Goal: Task Accomplishment & Management: Manage account settings

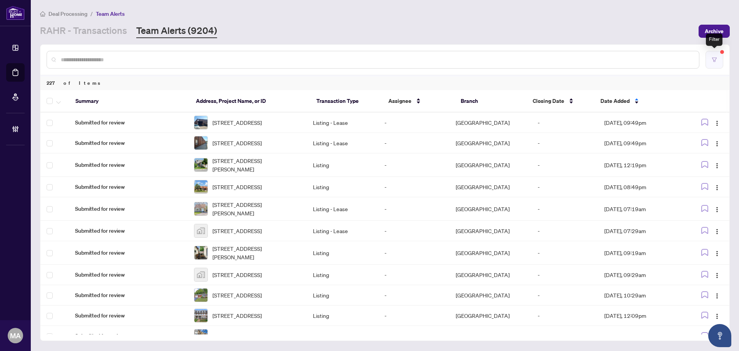
click at [719, 65] on button "button" at bounding box center [715, 60] width 18 height 18
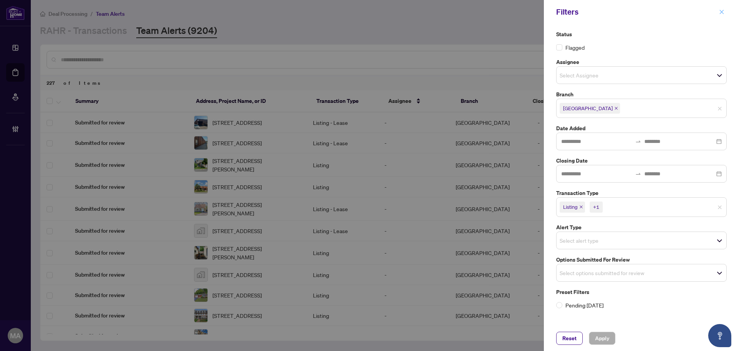
click at [725, 11] on button "button" at bounding box center [722, 11] width 10 height 9
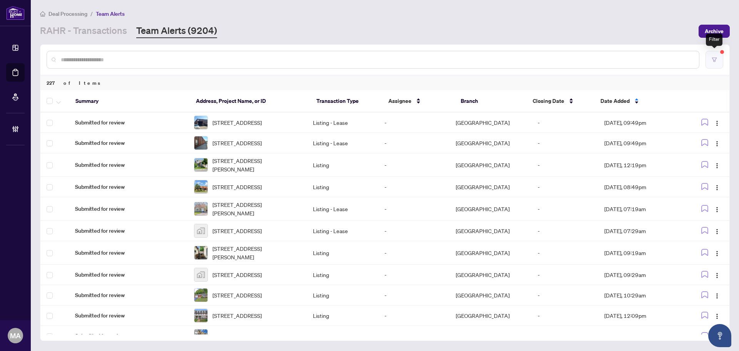
click at [711, 58] on button "button" at bounding box center [715, 60] width 18 height 18
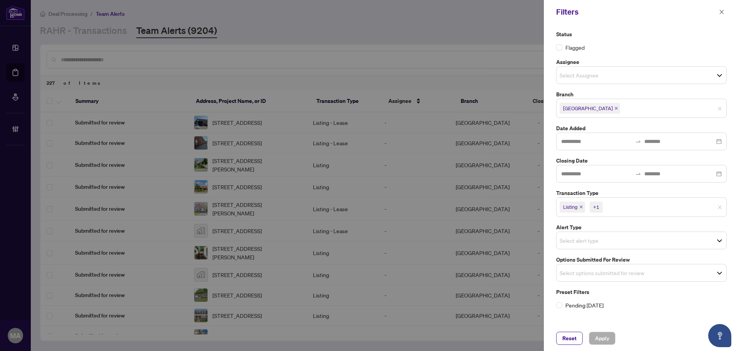
click at [615, 109] on icon "close" at bounding box center [617, 108] width 4 height 4
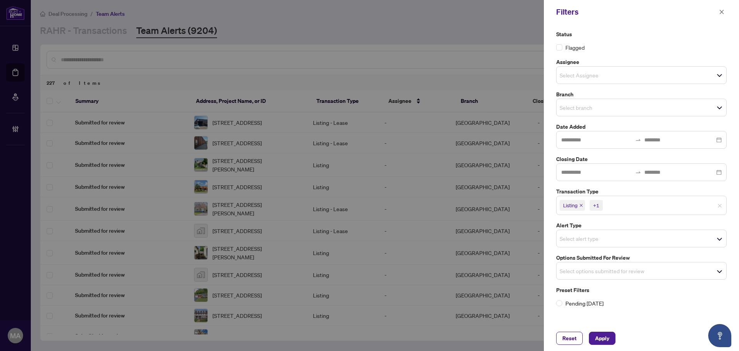
click at [605, 106] on input "search" at bounding box center [587, 107] width 54 height 9
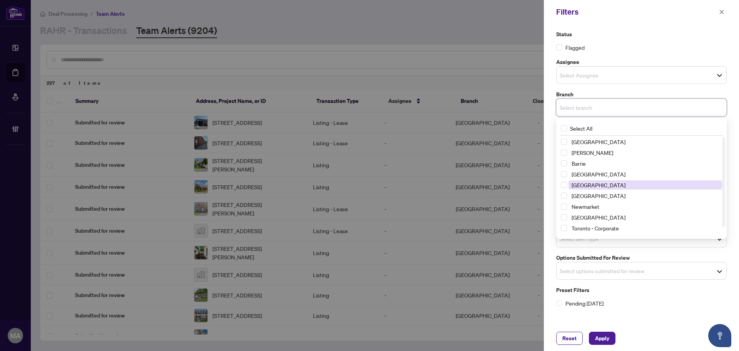
click at [597, 186] on span "Durham" at bounding box center [646, 184] width 154 height 9
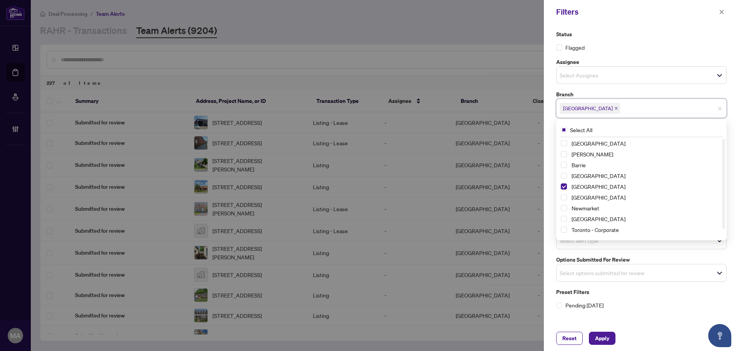
click at [646, 30] on label "Status" at bounding box center [641, 34] width 171 height 8
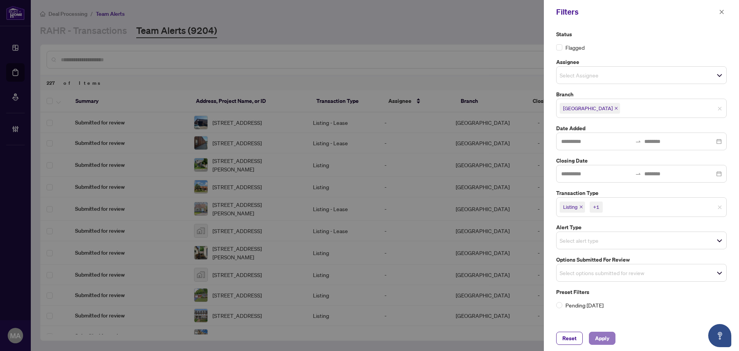
click at [610, 341] on button "Apply" at bounding box center [602, 338] width 27 height 13
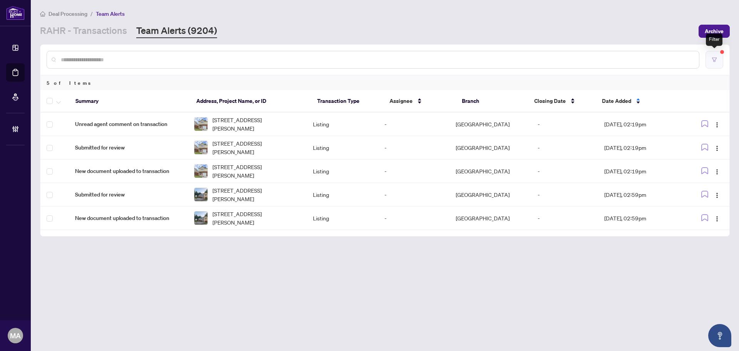
click at [716, 63] on button "button" at bounding box center [715, 60] width 18 height 18
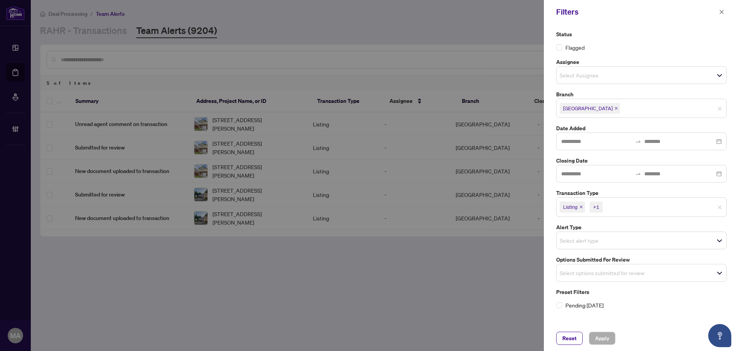
click at [727, 15] on div "Filters" at bounding box center [641, 12] width 195 height 24
click at [725, 10] on button "button" at bounding box center [722, 11] width 10 height 9
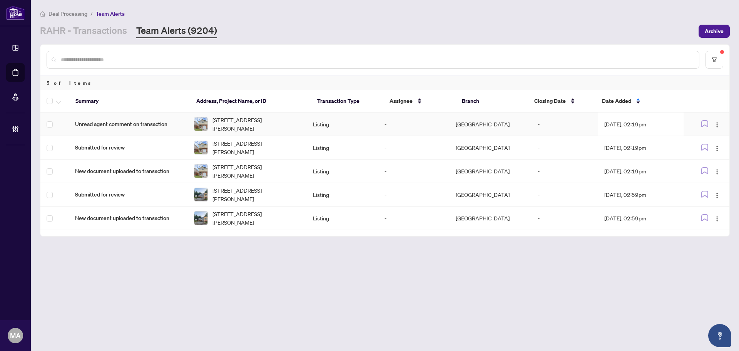
click at [117, 124] on span "Unread agent comment on transaction" at bounding box center [128, 124] width 107 height 8
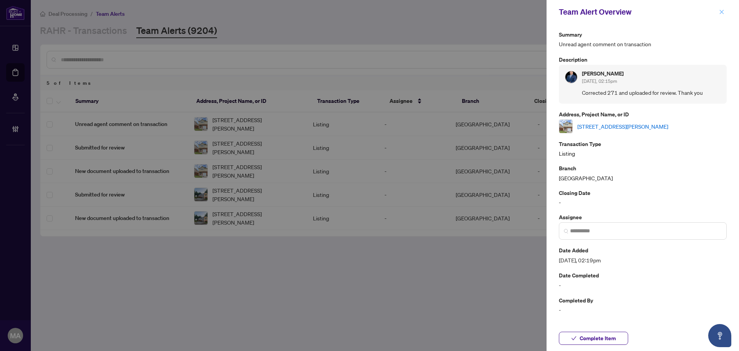
click at [722, 12] on icon "close" at bounding box center [721, 11] width 5 height 5
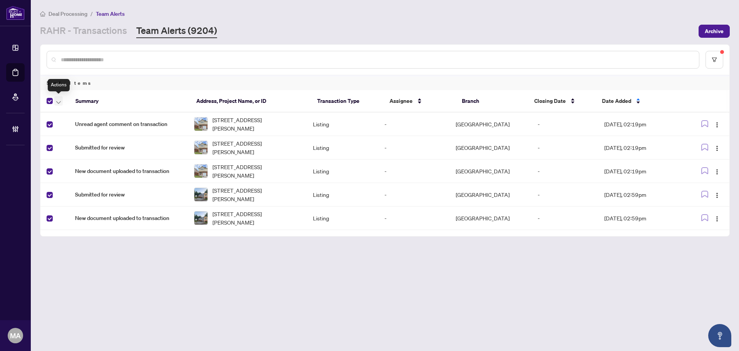
click at [60, 103] on icon "button" at bounding box center [58, 102] width 5 height 3
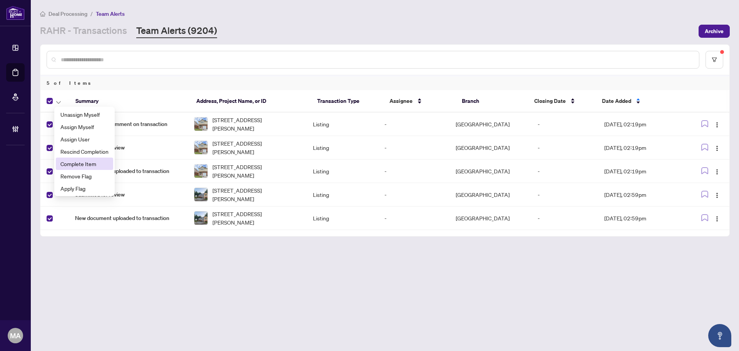
click at [74, 167] on span "Complete Item" at bounding box center [84, 163] width 48 height 8
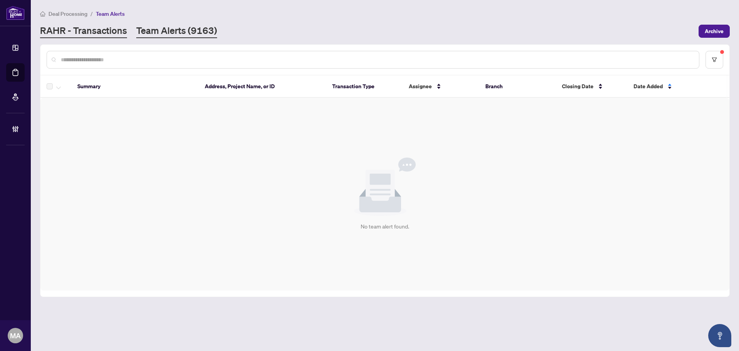
click at [119, 33] on link "RAHR - Transactions" at bounding box center [83, 31] width 87 height 14
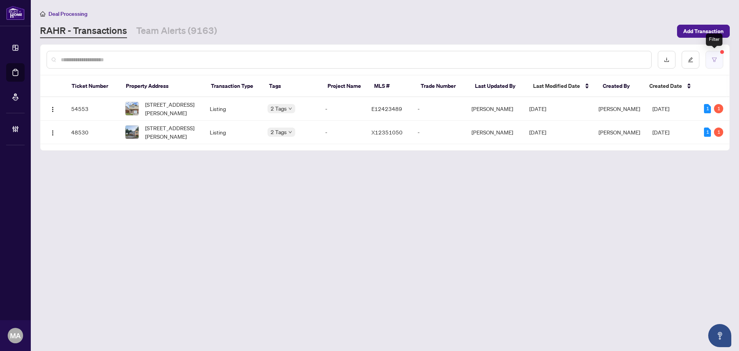
click at [717, 61] on icon "filter" at bounding box center [714, 59] width 5 height 5
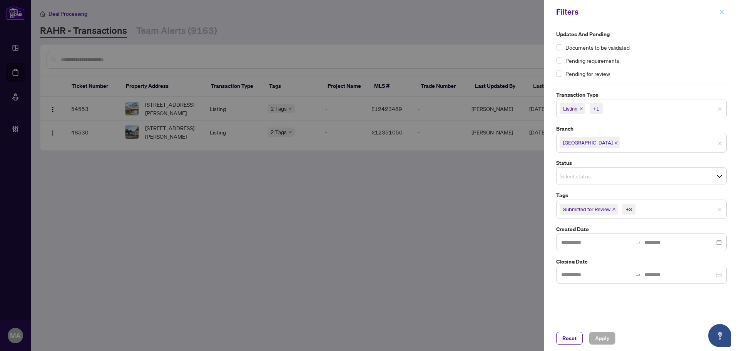
click at [721, 9] on span "button" at bounding box center [721, 12] width 5 height 12
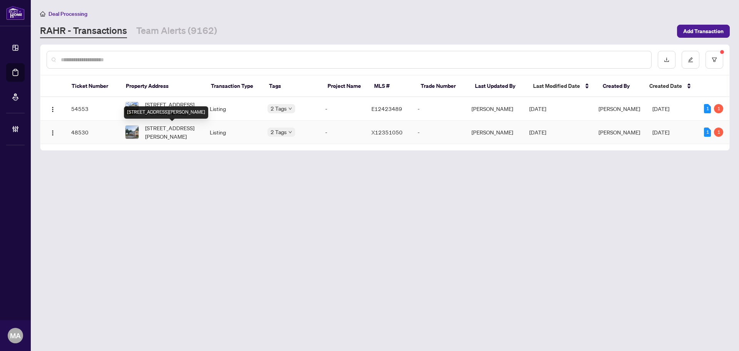
click at [154, 132] on span "[STREET_ADDRESS][PERSON_NAME]" at bounding box center [171, 132] width 52 height 17
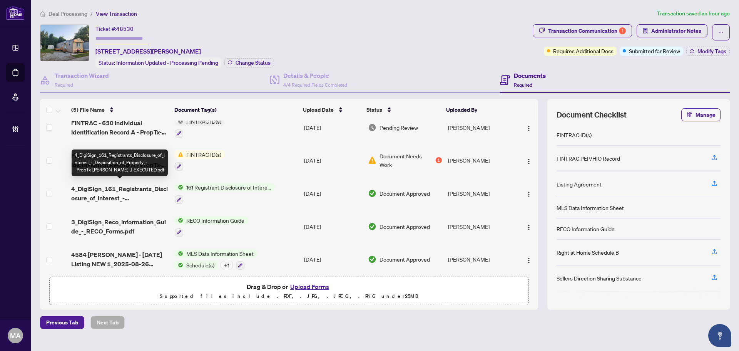
scroll to position [15, 0]
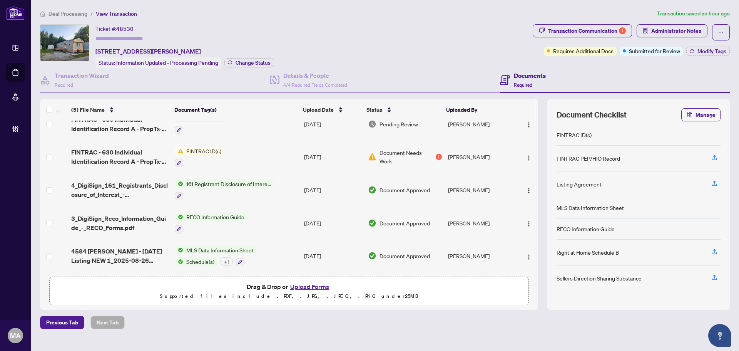
click at [228, 260] on div "+ 1" at bounding box center [227, 261] width 12 height 8
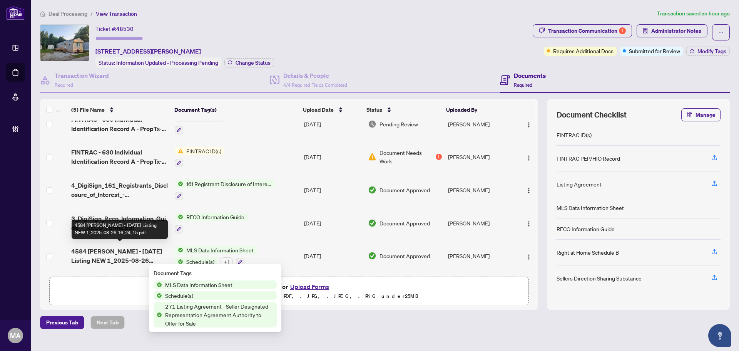
click at [121, 249] on span "4584 Abigail Ln - June 1st Listing NEW 1_2025-08-26 16_24_15.pdf" at bounding box center [119, 255] width 97 height 18
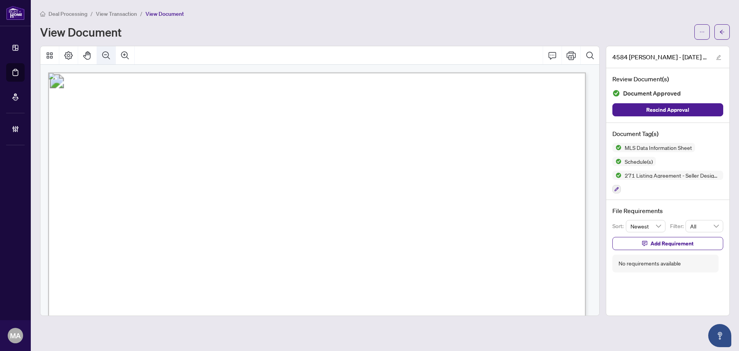
click at [111, 52] on button "Zoom Out" at bounding box center [106, 55] width 18 height 18
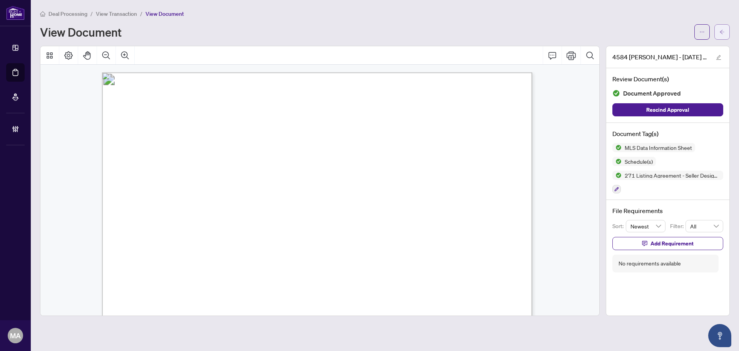
click at [729, 35] on button "button" at bounding box center [722, 31] width 15 height 15
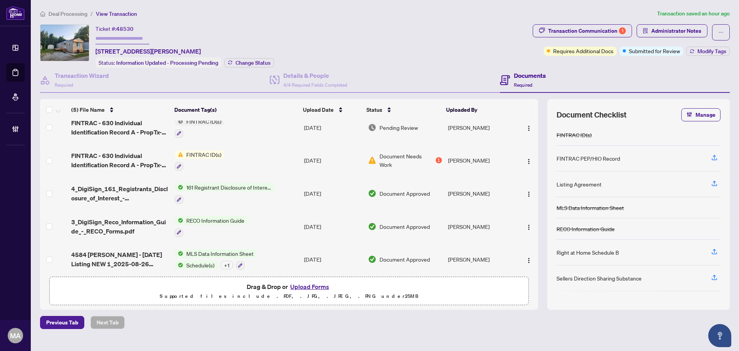
scroll to position [15, 0]
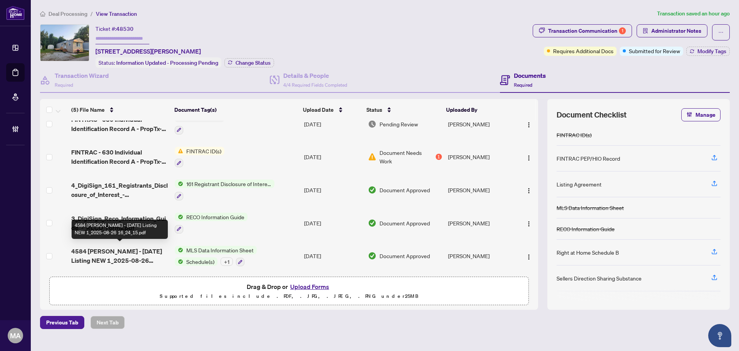
click at [113, 251] on span "4584 Abigail Ln - June 1st Listing NEW 1_2025-08-26 16_24_15.pdf" at bounding box center [119, 255] width 97 height 18
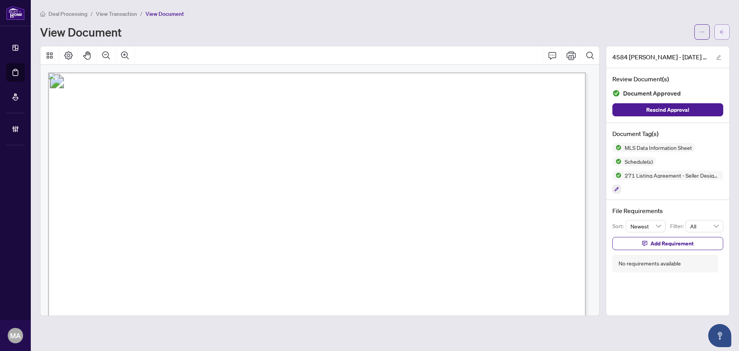
click at [721, 36] on span "button" at bounding box center [722, 32] width 5 height 12
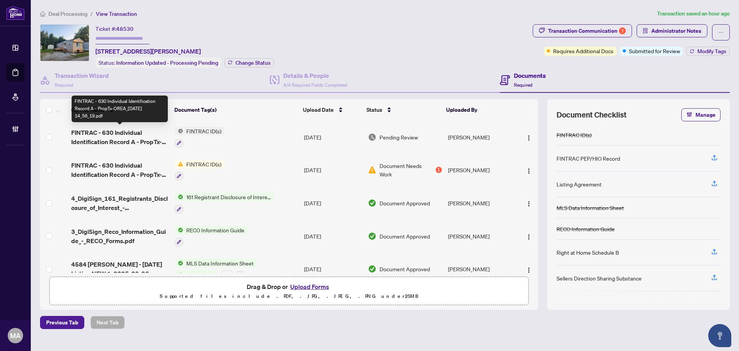
click at [112, 137] on span "FINTRAC - 630 Individual Identification Record A - PropTx-OREA_2025-09-24 14_56…" at bounding box center [119, 137] width 97 height 18
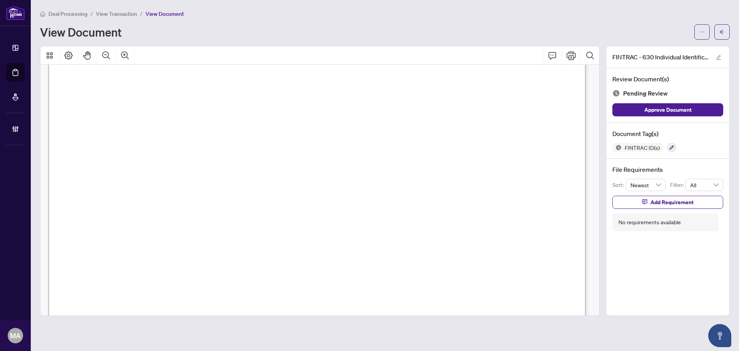
scroll to position [116, 0]
click at [108, 51] on icon "Zoom Out" at bounding box center [106, 55] width 9 height 9
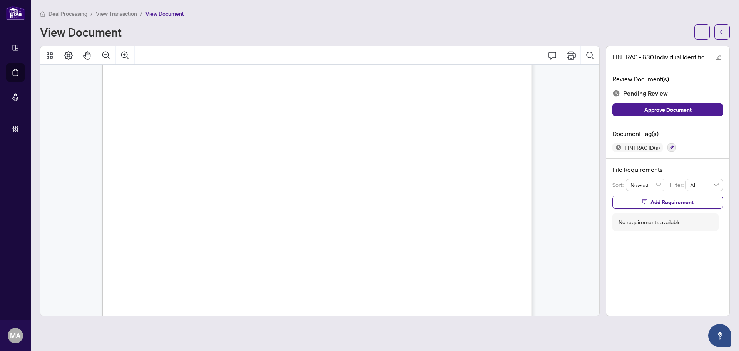
scroll to position [2014, 0]
click at [672, 146] on icon "button" at bounding box center [672, 148] width 4 height 4
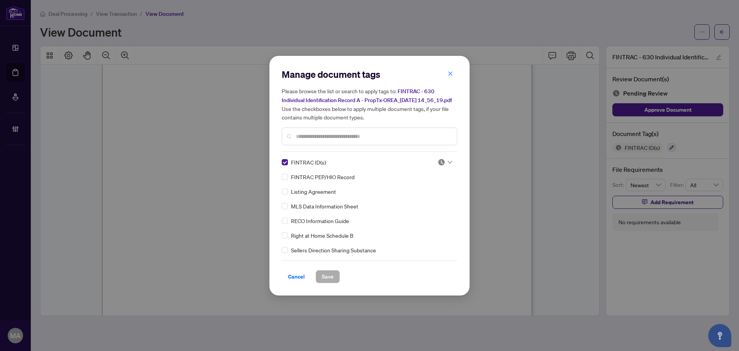
click at [442, 166] on img at bounding box center [442, 162] width 8 height 8
drag, startPoint x: 434, startPoint y: 206, endPoint x: 432, endPoint y: 203, distance: 4.4
click at [432, 203] on div "Approved" at bounding box center [419, 203] width 49 height 8
click at [333, 273] on div "Cancel Save" at bounding box center [370, 271] width 176 height 23
click at [328, 275] on span "Save" at bounding box center [328, 276] width 12 height 12
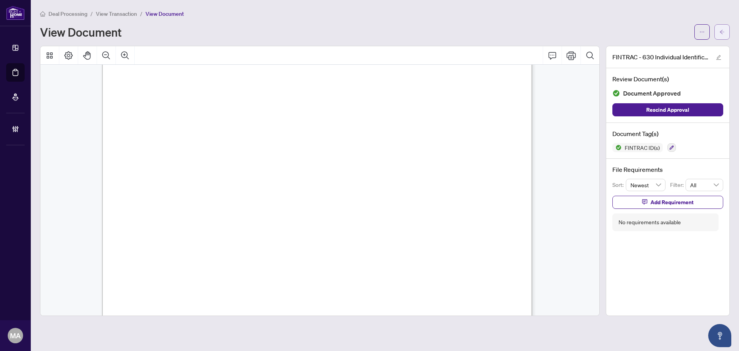
click at [723, 28] on span "button" at bounding box center [722, 32] width 5 height 12
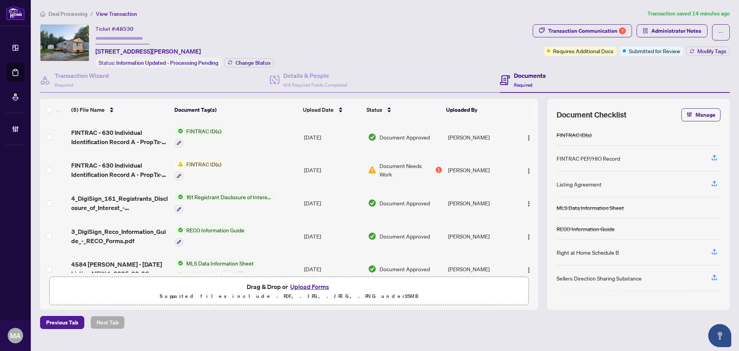
click at [714, 45] on div "Transaction Communication 1 Administrator Notes Requires Additional Docs Submit…" at bounding box center [631, 40] width 197 height 32
click at [710, 49] on span "Modify Tags" at bounding box center [712, 51] width 29 height 5
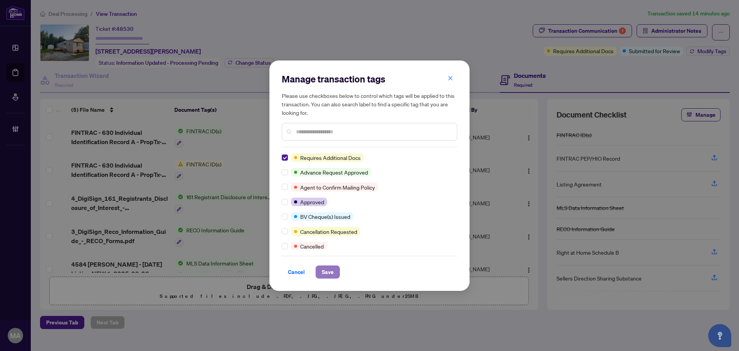
click at [322, 272] on span "Save" at bounding box center [328, 272] width 12 height 12
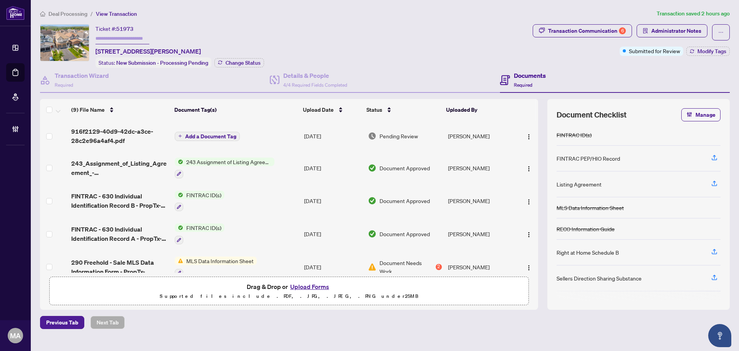
click at [70, 15] on span "Deal Processing" at bounding box center [68, 13] width 39 height 7
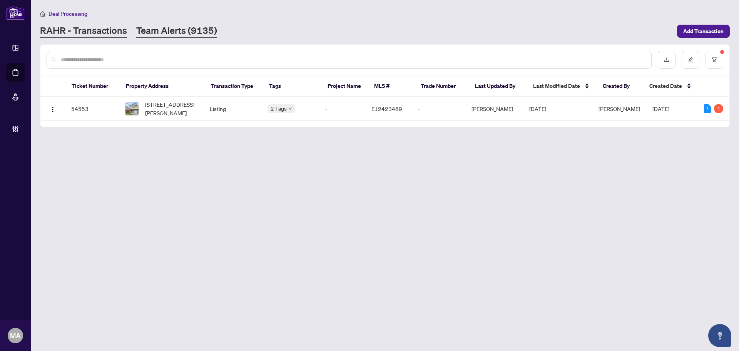
click at [179, 37] on link "Team Alerts (9135)" at bounding box center [176, 31] width 81 height 14
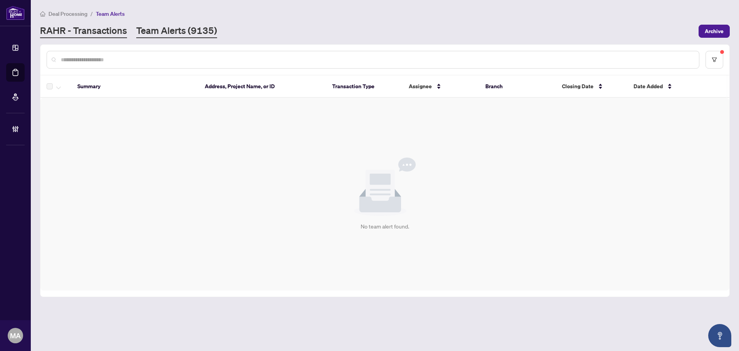
click at [119, 34] on link "RAHR - Transactions" at bounding box center [83, 31] width 87 height 14
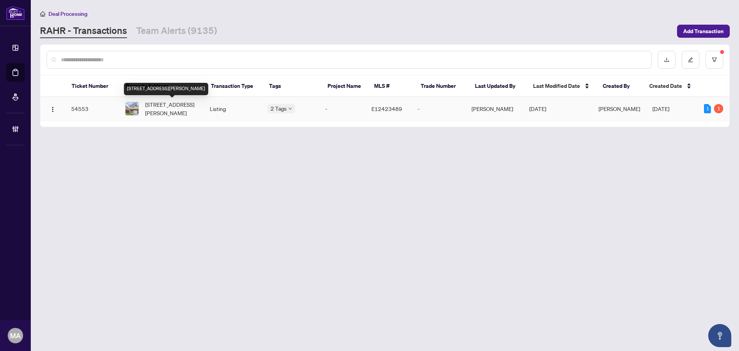
click at [153, 114] on span "[STREET_ADDRESS][PERSON_NAME]" at bounding box center [171, 108] width 52 height 17
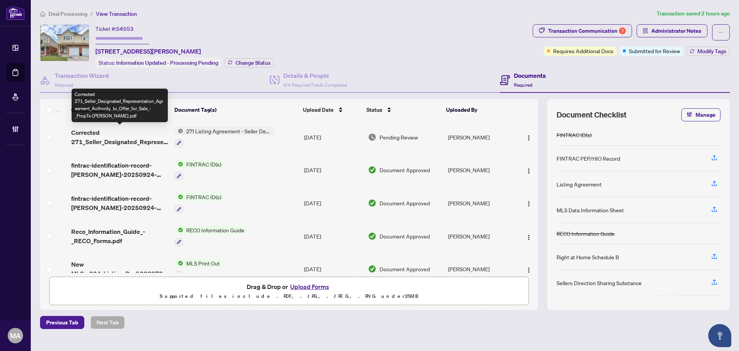
click at [111, 136] on span "Corrected 271_Seller_Designated_Representation_Agreement_Authority_to_Offer_for…" at bounding box center [119, 137] width 97 height 18
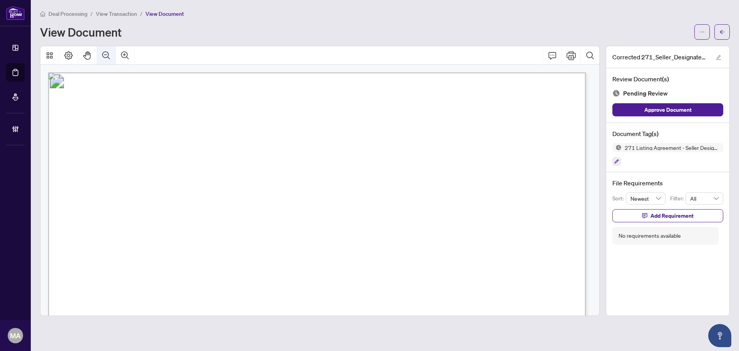
click at [113, 60] on button "Zoom Out" at bounding box center [106, 55] width 18 height 18
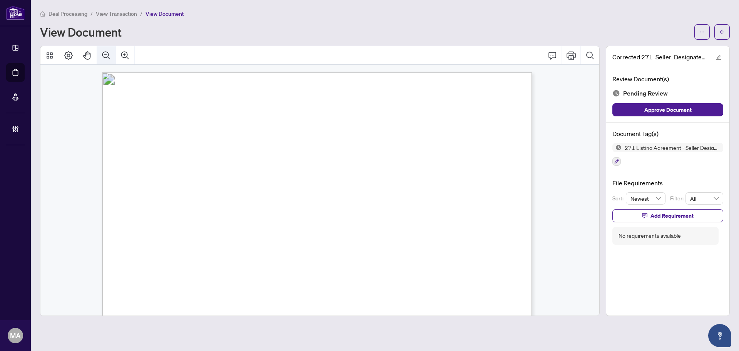
click at [113, 60] on button "Zoom Out" at bounding box center [106, 55] width 18 height 18
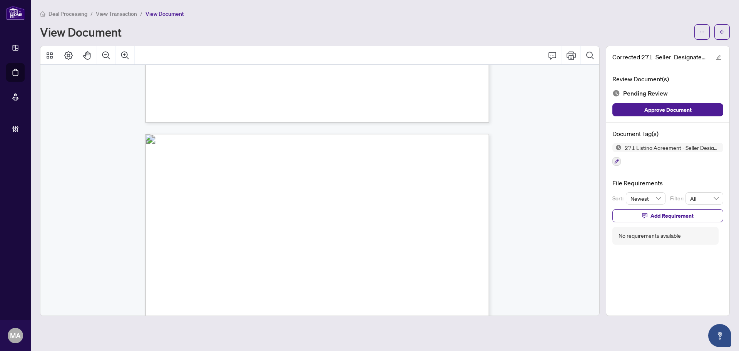
scroll to position [1540, 0]
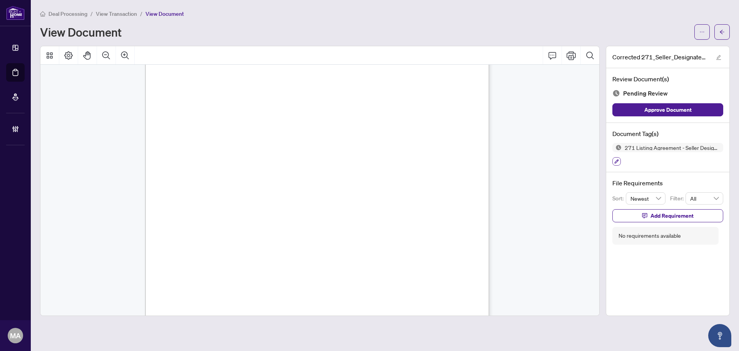
click at [617, 164] on button "button" at bounding box center [617, 161] width 8 height 8
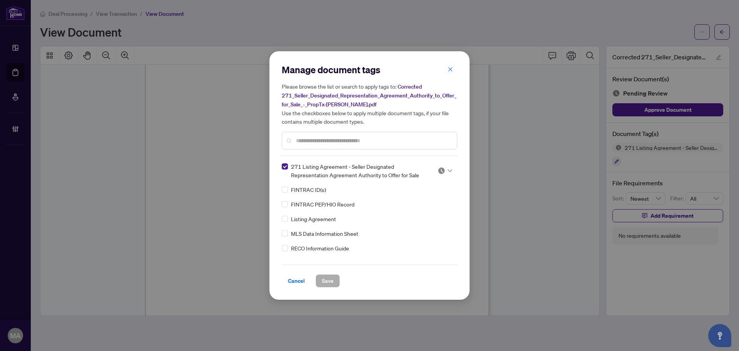
click at [441, 170] on img at bounding box center [442, 171] width 8 height 8
drag, startPoint x: 419, startPoint y: 208, endPoint x: 420, endPoint y: 191, distance: 17.3
click at [419, 208] on div "Approved" at bounding box center [419, 208] width 49 height 8
click at [424, 143] on input "text" at bounding box center [373, 140] width 155 height 8
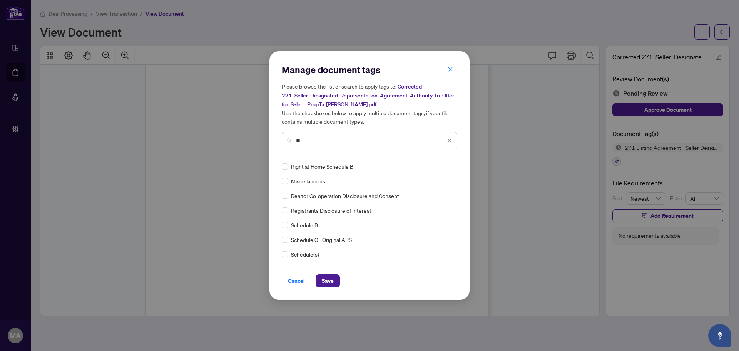
type input "**"
click at [442, 163] on img at bounding box center [442, 166] width 8 height 8
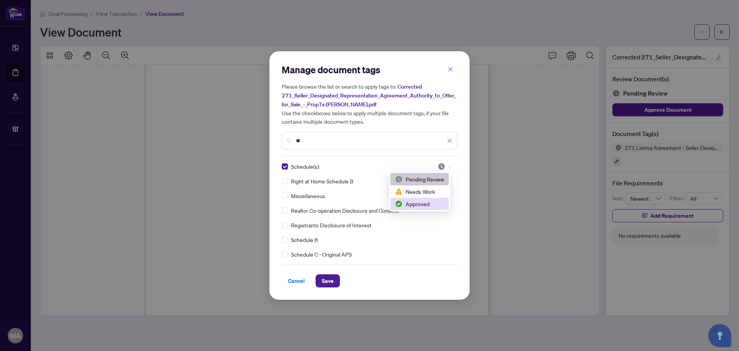
click at [424, 205] on div "Approved" at bounding box center [419, 203] width 49 height 8
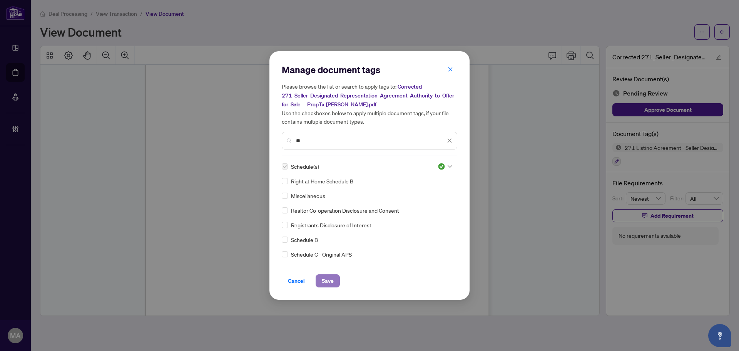
click at [328, 282] on span "Save" at bounding box center [328, 281] width 12 height 12
